Goal: Obtain resource: Obtain resource

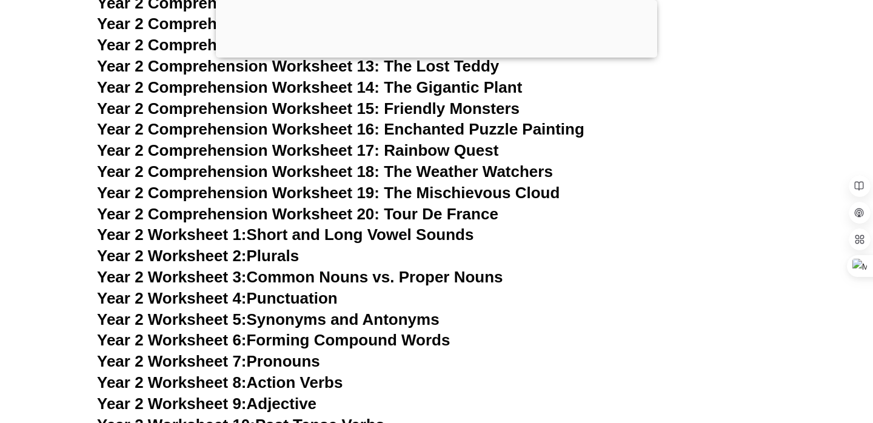
click at [432, 55] on div at bounding box center [436, 55] width 441 height 0
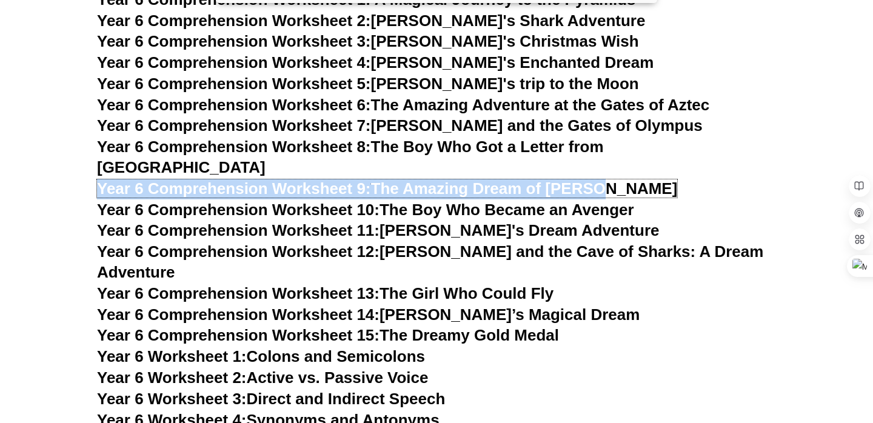
scroll to position [6829, 0]
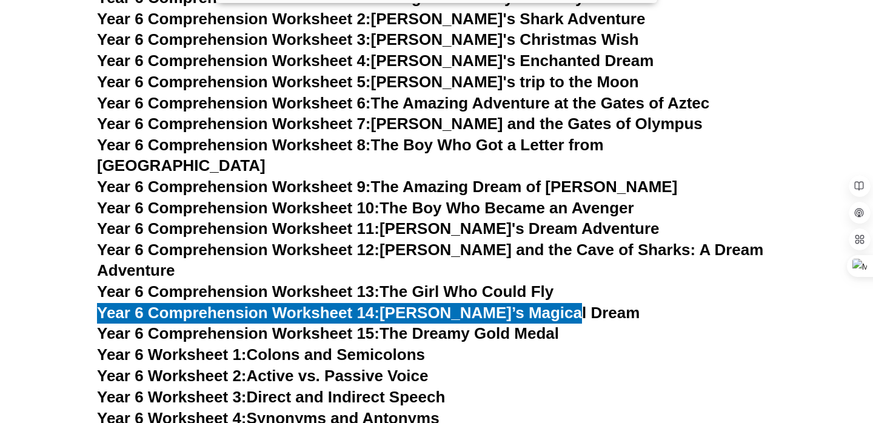
scroll to position [6918, 0]
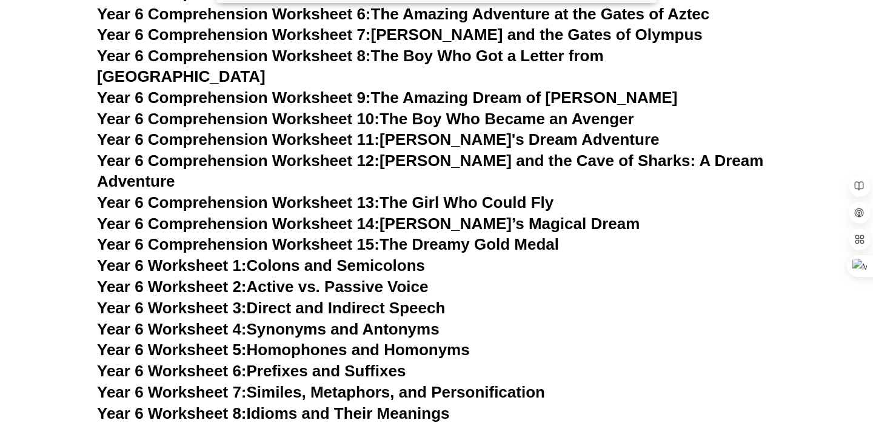
click at [600, 256] on h3 "Year 6 Worksheet 1: Colons and Semicolons" at bounding box center [436, 266] width 679 height 21
click at [490, 319] on h3 "Year 6 Worksheet 4: Synonyms and Antonyms" at bounding box center [436, 329] width 679 height 21
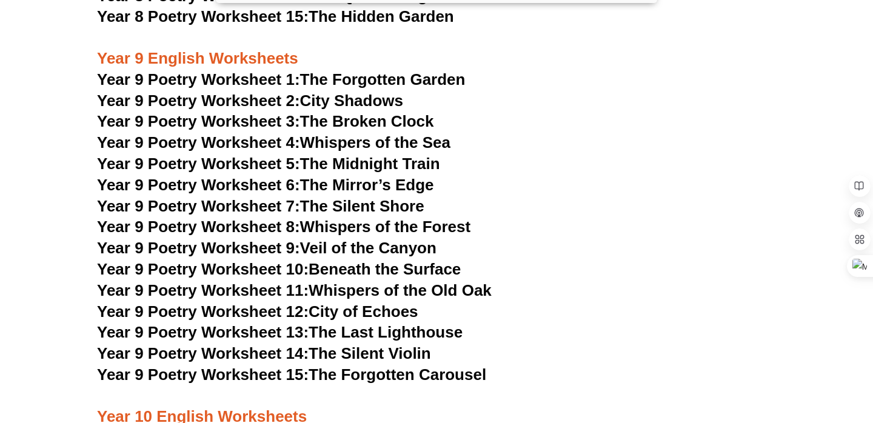
scroll to position [8399, 0]
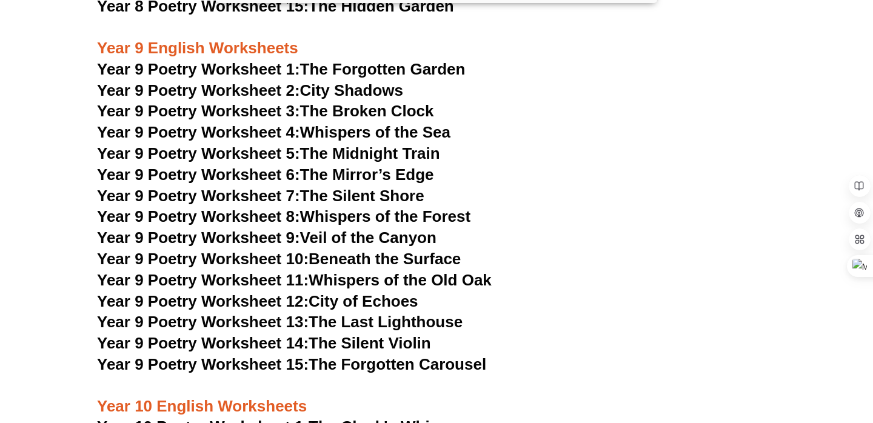
click at [524, 122] on h3 "Year 9 Poetry Worksheet 4: Whispers of the Sea" at bounding box center [436, 132] width 679 height 21
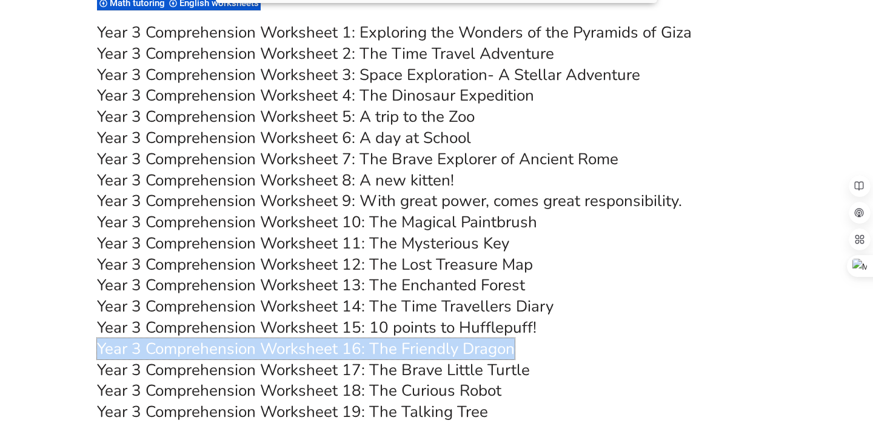
scroll to position [4026, 0]
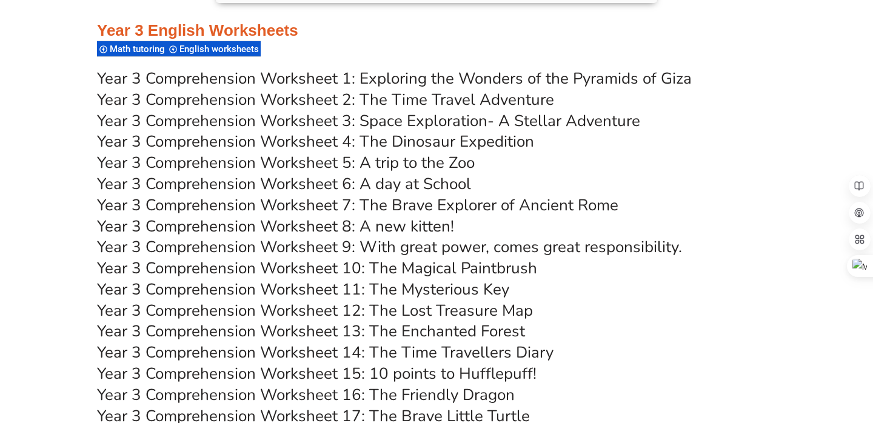
click at [654, 205] on h3 "Year 3 Comprehension Worksheet 7: The Brave Explorer of Ancient Rome" at bounding box center [436, 205] width 679 height 21
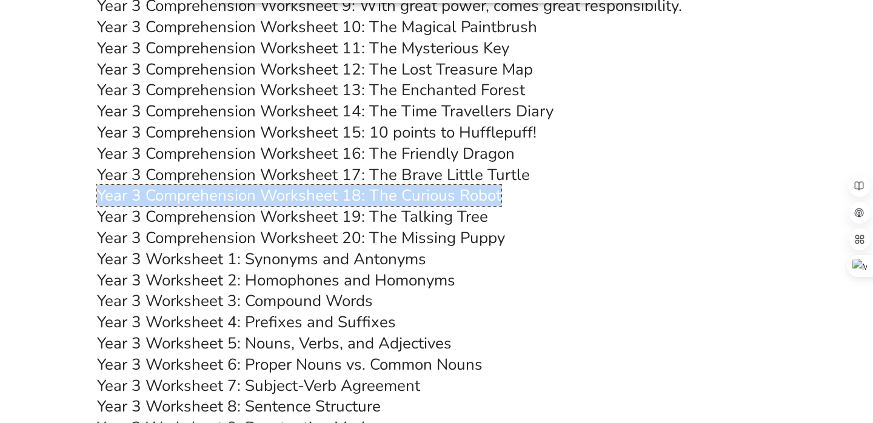
scroll to position [4420, 0]
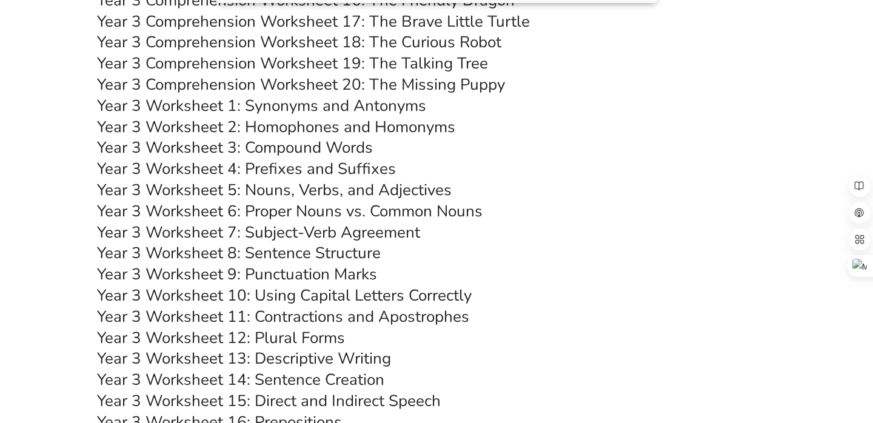
click at [526, 88] on h3 "Year 3 Comprehension Worksheet 20: The Missing Puppy" at bounding box center [436, 85] width 679 height 21
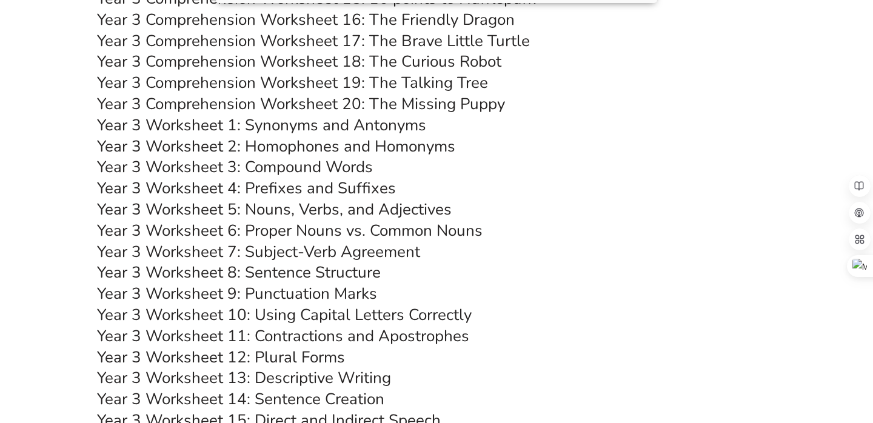
scroll to position [4399, 0]
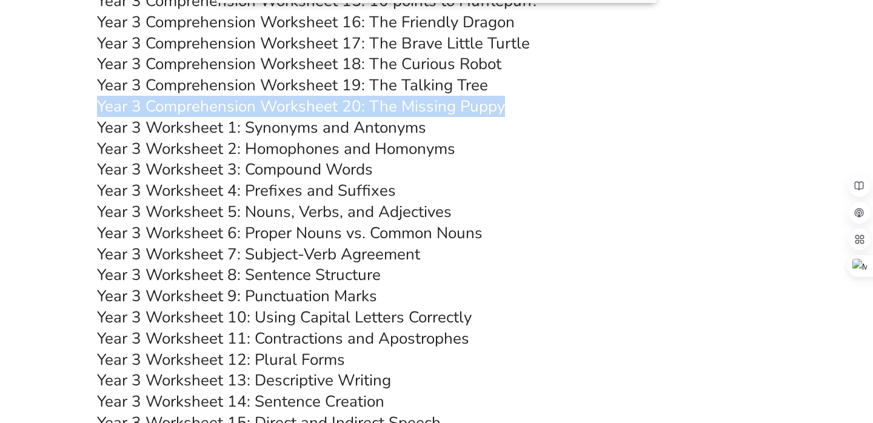
drag, startPoint x: 514, startPoint y: 104, endPoint x: 98, endPoint y: 103, distance: 416.3
click at [98, 103] on h3 "Year 3 Comprehension Worksheet 20: The Missing Puppy" at bounding box center [436, 106] width 679 height 21
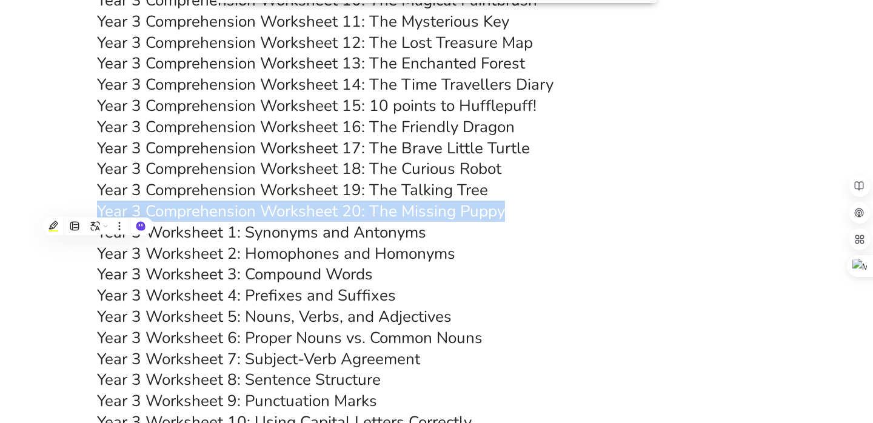
scroll to position [4284, 0]
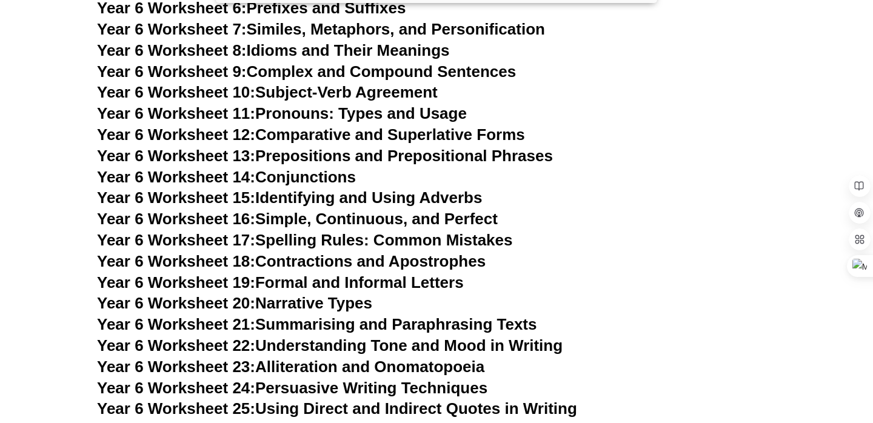
scroll to position [7273, 0]
